Goal: Navigation & Orientation: Find specific page/section

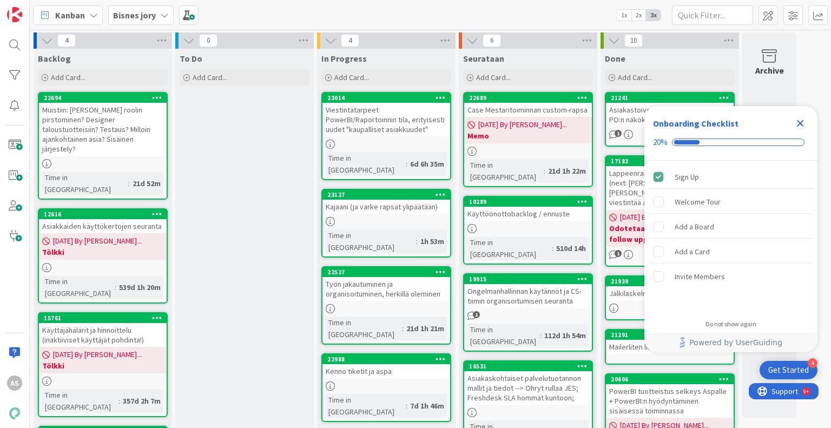
click at [798, 125] on icon "Close Checklist" at bounding box center [800, 123] width 7 height 7
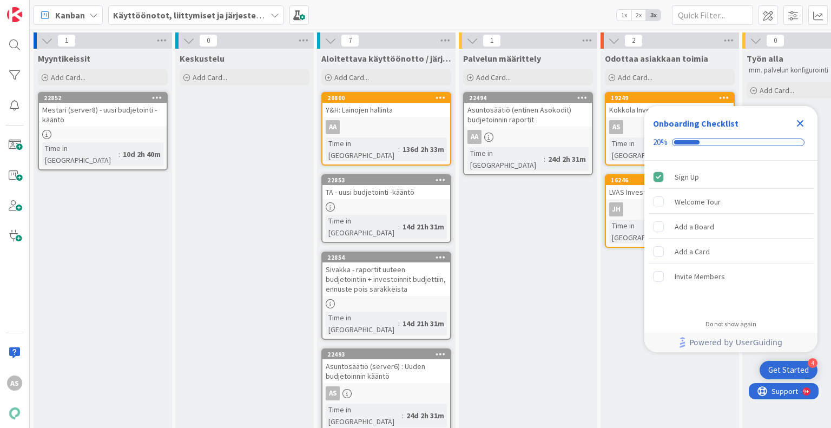
click at [807, 126] on div "Close Checklist" at bounding box center [799, 123] width 17 height 17
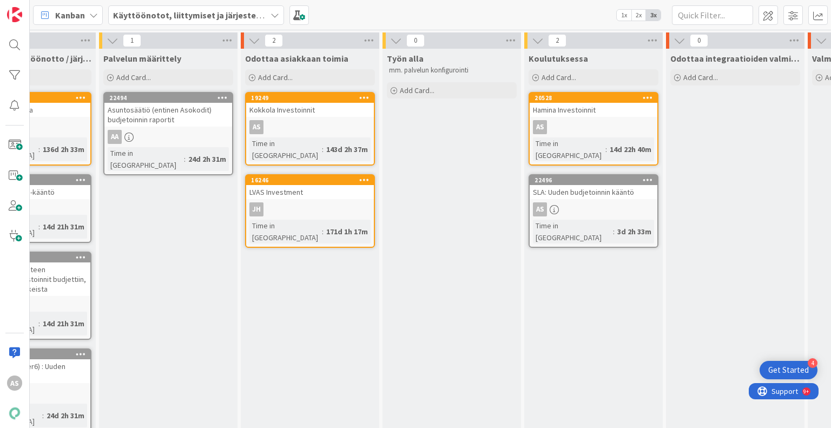
scroll to position [0, 361]
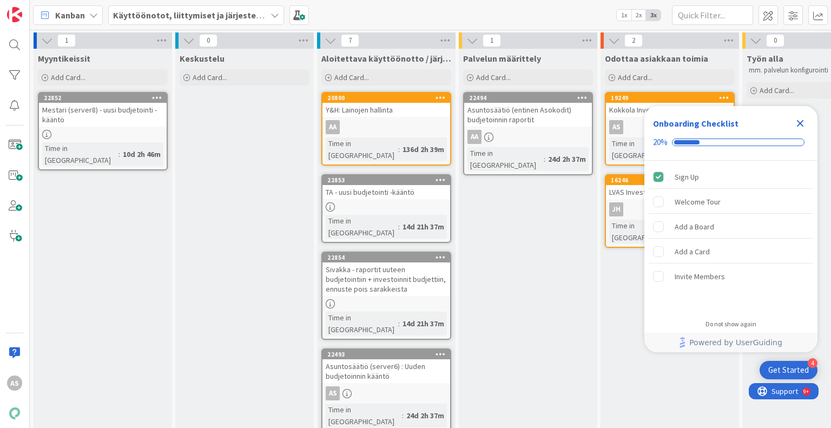
click at [248, 386] on div "Keskustelu Add Card..." at bounding box center [244, 356] width 138 height 614
click at [251, 386] on div "Keskustelu Add Card..." at bounding box center [244, 356] width 138 height 614
drag, startPoint x: 251, startPoint y: 386, endPoint x: 456, endPoint y: 401, distance: 205.6
click at [454, 403] on div "7 Aloitettava käyttöönotto / järjestelmänvaihto Add Card... 20800 Y&H: Lainojen…" at bounding box center [386, 350] width 142 height 636
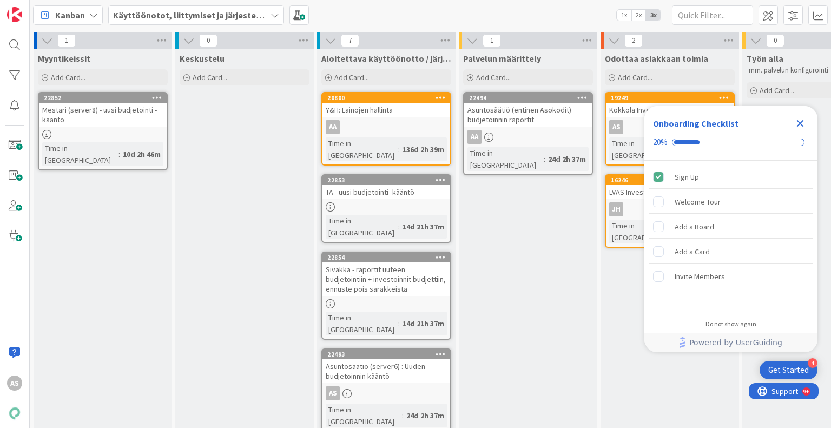
click at [454, 403] on div "Aloitettava käyttöönotto / järjestelmänvaihto Add Card... 20800 Y&H: Lainojen h…" at bounding box center [386, 356] width 138 height 614
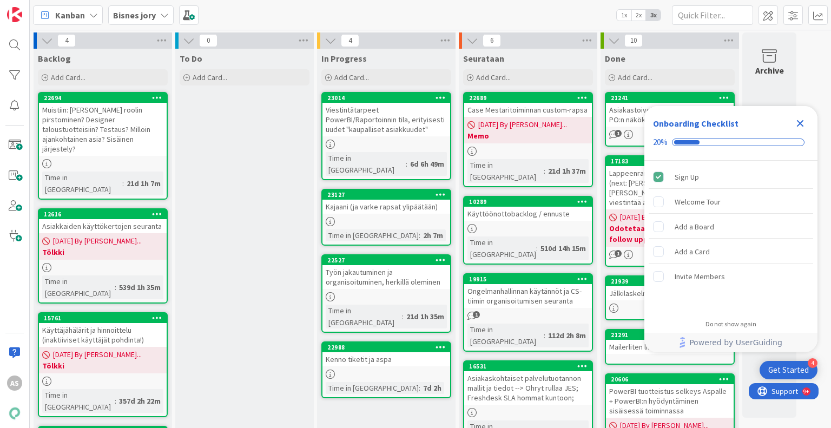
click at [800, 127] on icon "Close Checklist" at bounding box center [799, 123] width 13 height 13
